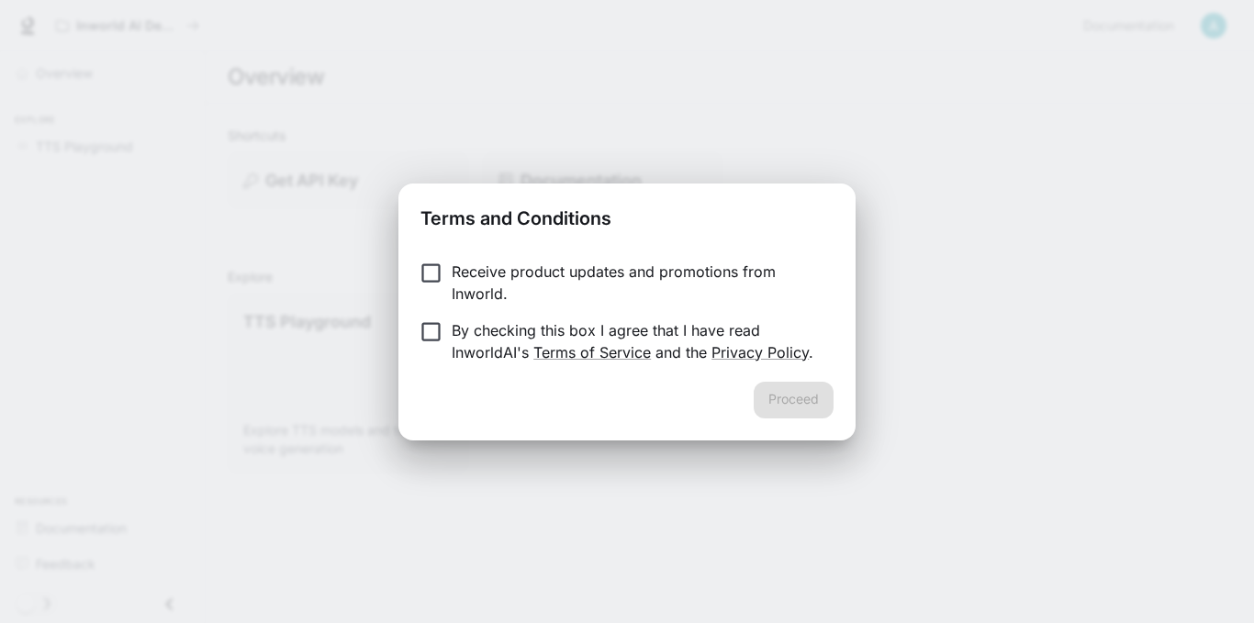
click at [464, 278] on p "Receive product updates and promotions from Inworld." at bounding box center [635, 283] width 367 height 44
click at [445, 312] on form "Receive product updates and promotions from Inworld. By checking this box I agr…" at bounding box center [626, 312] width 413 height 103
click at [789, 387] on button "Proceed" at bounding box center [794, 400] width 80 height 37
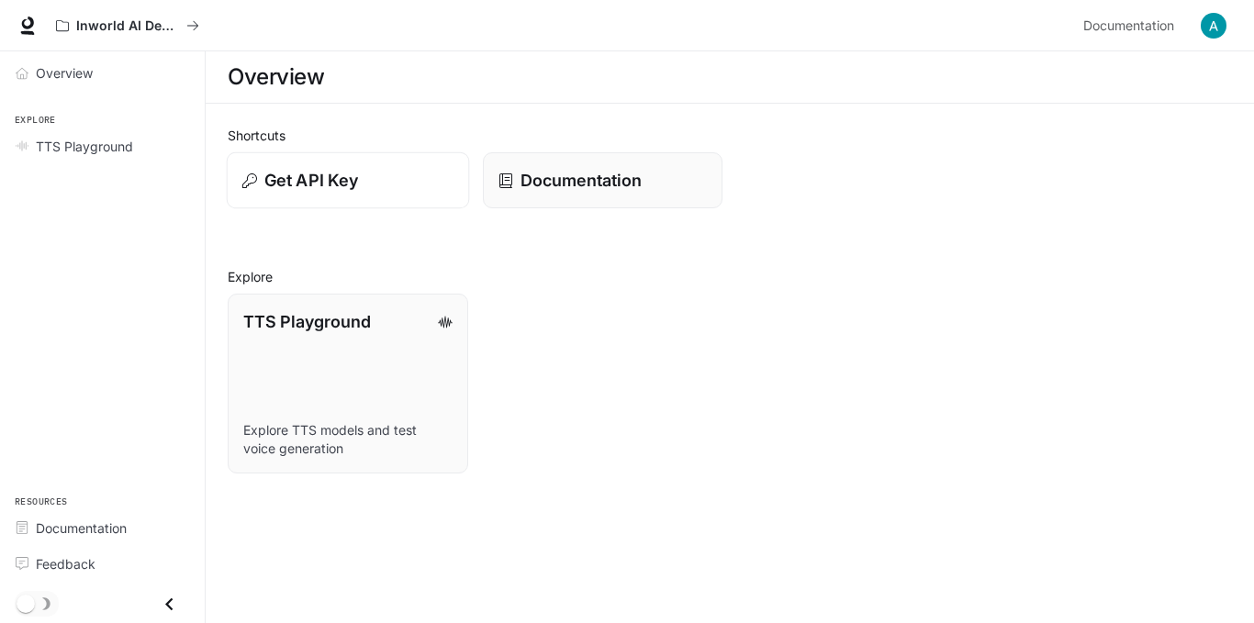
click at [430, 172] on div "Get API Key" at bounding box center [347, 180] width 211 height 25
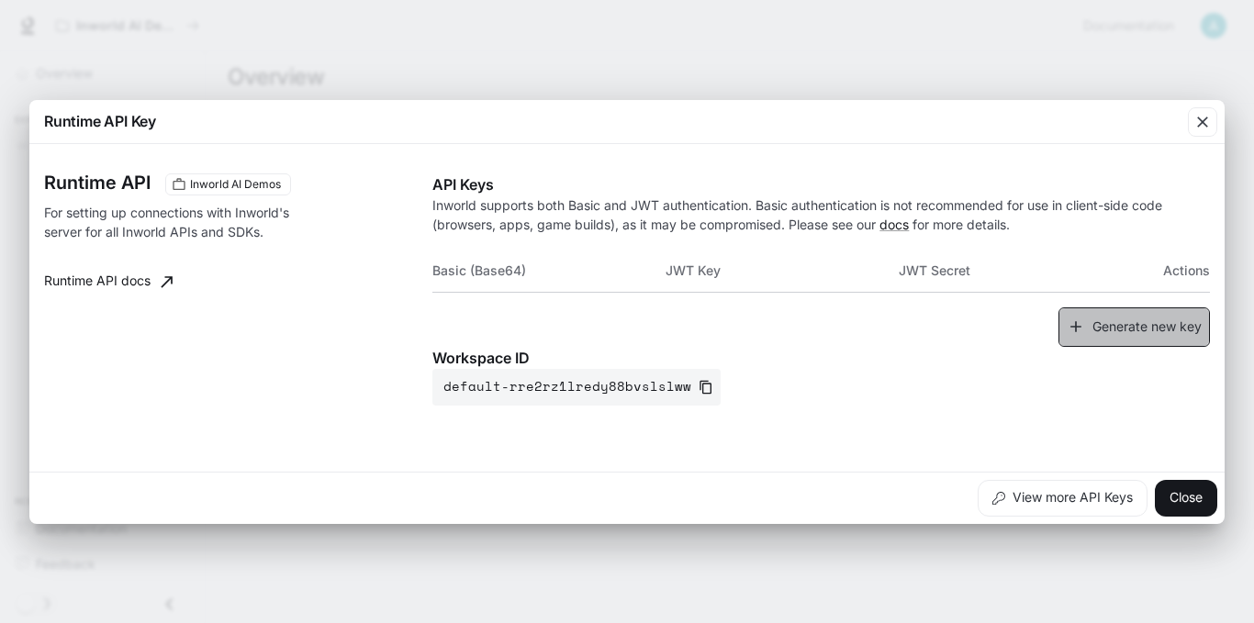
click at [1125, 342] on button "Generate new key" at bounding box center [1133, 327] width 151 height 39
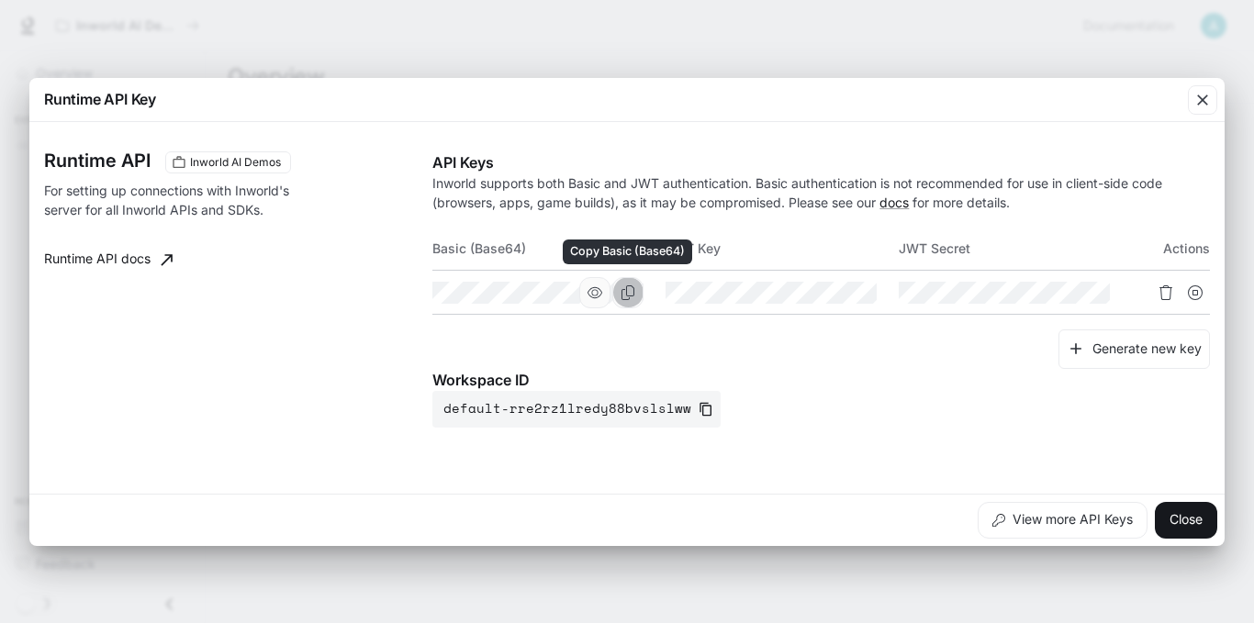
click at [629, 296] on icon "Copy Basic (Base64)" at bounding box center [627, 292] width 13 height 15
click at [1175, 522] on button "Close" at bounding box center [1186, 520] width 62 height 37
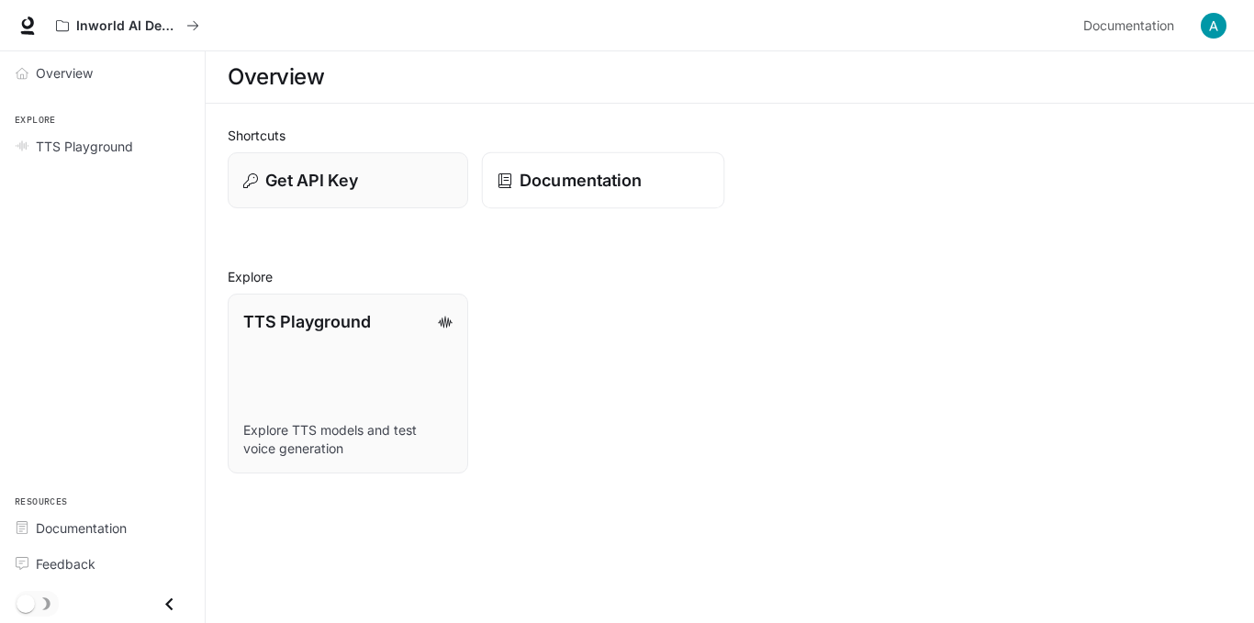
click at [639, 184] on p "Documentation" at bounding box center [581, 180] width 122 height 25
